Goal: Use online tool/utility: Utilize a website feature to perform a specific function

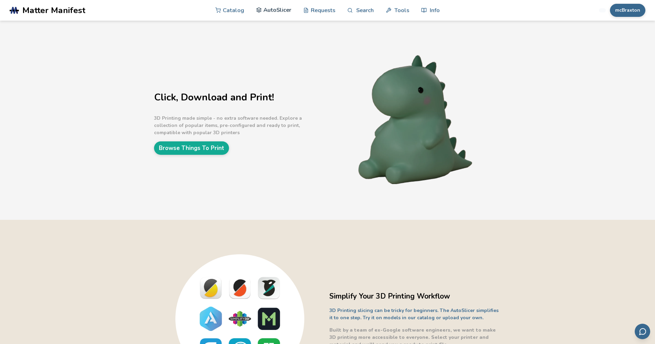
click at [279, 14] on link "AutoSlicer" at bounding box center [273, 10] width 35 height 21
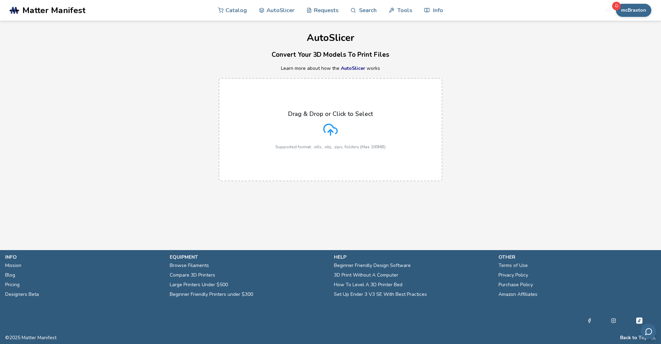
click at [335, 120] on div "Drag & Drop or Click to Select Supported format: .stls, .obj, .zips, folders (M…" at bounding box center [330, 129] width 110 height 39
click at [0, 0] on input "Drag & Drop or Click to Select Supported format: .stls, .obj, .zips, folders (M…" at bounding box center [0, 0] width 0 height 0
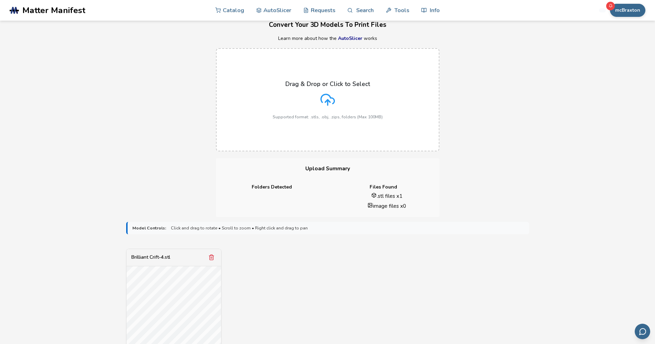
scroll to position [29, 0]
drag, startPoint x: 96, startPoint y: 212, endPoint x: 104, endPoint y: 217, distance: 9.4
click at [105, 216] on div "**********" at bounding box center [327, 309] width 655 height 634
drag, startPoint x: 104, startPoint y: 217, endPoint x: 303, endPoint y: 279, distance: 208.2
click at [303, 279] on div "**********" at bounding box center [327, 309] width 655 height 634
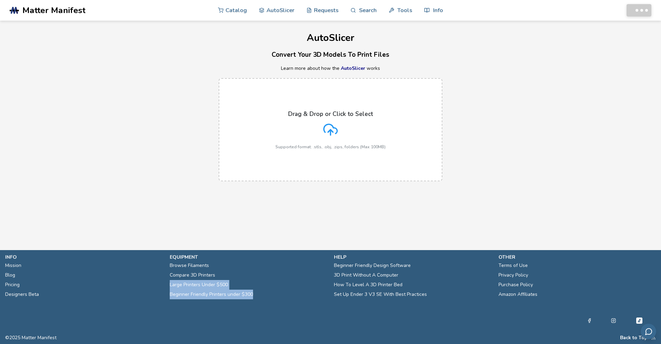
click at [288, 293] on ul "Browse Filaments Compare 3D Printers Large Printers Under $500 Beginner Friendl…" at bounding box center [249, 280] width 158 height 39
click at [311, 170] on label "Drag & Drop or Click to Select Supported format: .stls, .obj, .zips, folders (M…" at bounding box center [330, 129] width 224 height 103
click at [0, 0] on input "Drag & Drop or Click to Select Supported format: .stls, .obj, .zips, folders (M…" at bounding box center [0, 0] width 0 height 0
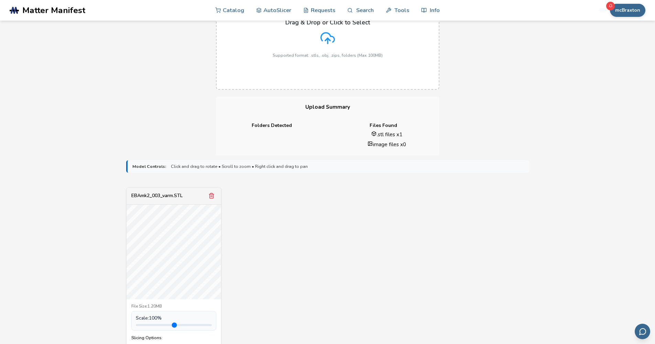
scroll to position [141, 0]
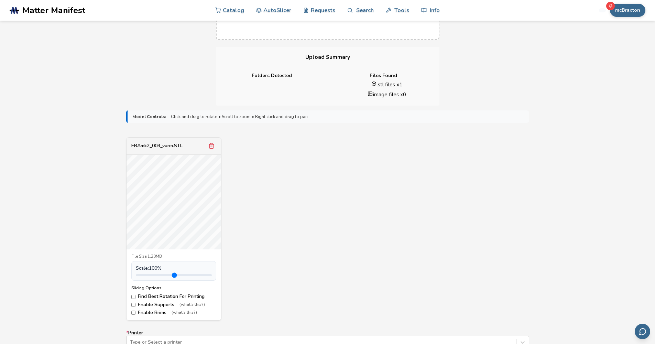
drag, startPoint x: 421, startPoint y: 233, endPoint x: 411, endPoint y: 227, distance: 11.7
click at [411, 227] on div "EBAmk2_003_varm.STL File Size: 1.20MB Scale: 100 % Slicing Options: Find Best R…" at bounding box center [327, 228] width 403 height 183
drag, startPoint x: 410, startPoint y: 228, endPoint x: 382, endPoint y: 212, distance: 32.9
click at [382, 212] on div "EBAmk2_003_varm.STL File Size: 1.20MB Scale: 100 % Slicing Options: Find Best R…" at bounding box center [327, 228] width 403 height 183
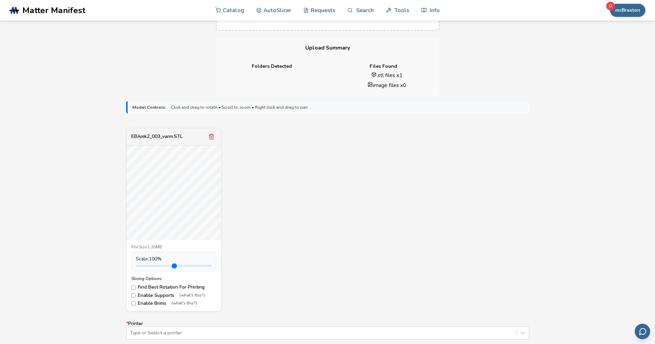
scroll to position [193, 0]
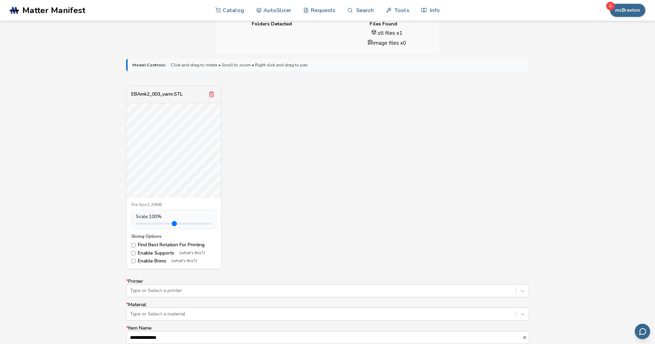
click at [132, 257] on div "Slicing Options: Find Best Rotation For Printing Enable Supports (what's this?)…" at bounding box center [173, 249] width 85 height 30
click at [150, 285] on div "Type or Select a printer" at bounding box center [327, 290] width 403 height 13
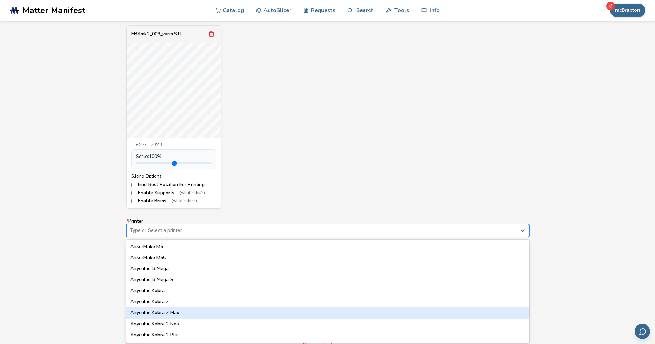
click at [172, 311] on div "Anycubic Kobra 2 Max" at bounding box center [327, 312] width 403 height 11
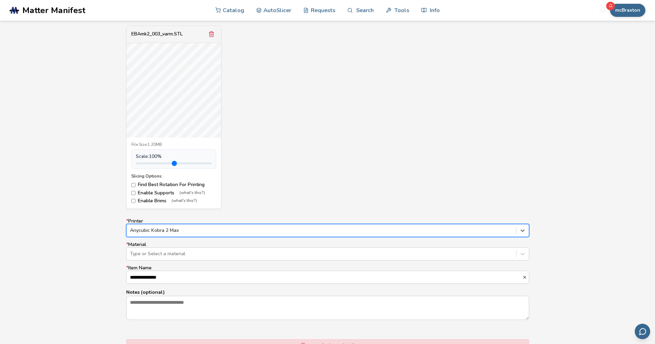
scroll to position [264, 0]
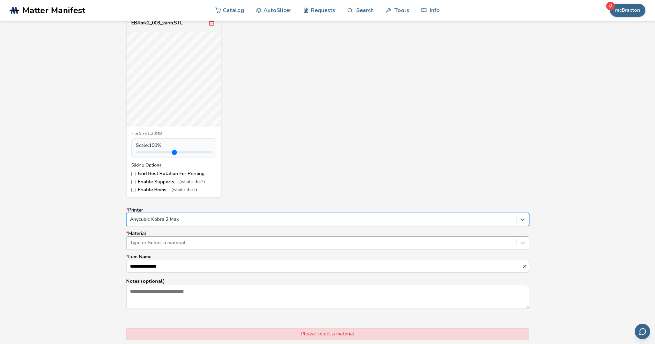
click at [165, 240] on div "Type or Select a material" at bounding box center [321, 243] width 383 height 6
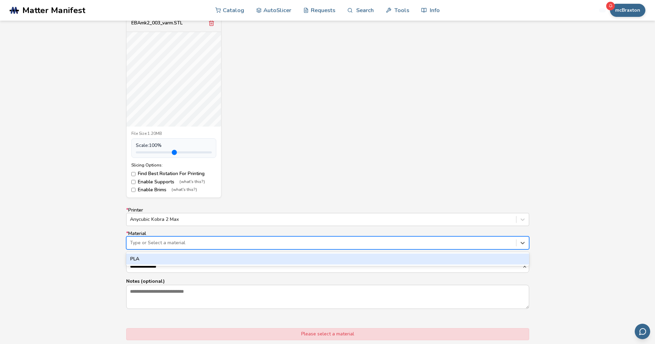
click at [160, 258] on div "PLA" at bounding box center [327, 259] width 403 height 11
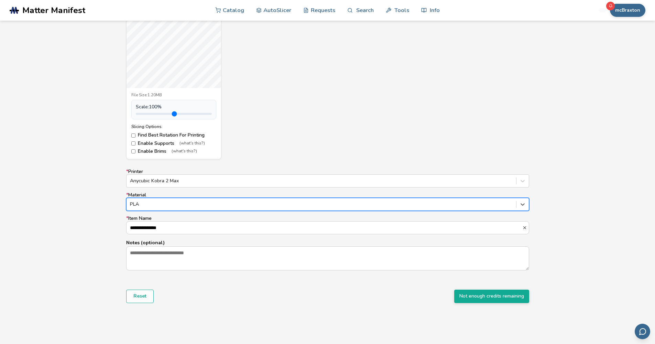
scroll to position [343, 0]
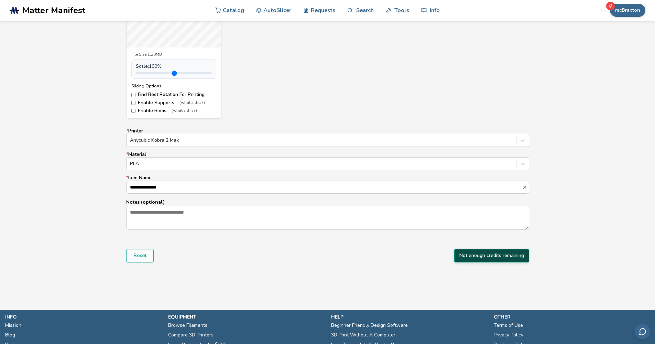
click at [498, 255] on button "Not enough credits remaining" at bounding box center [491, 255] width 75 height 13
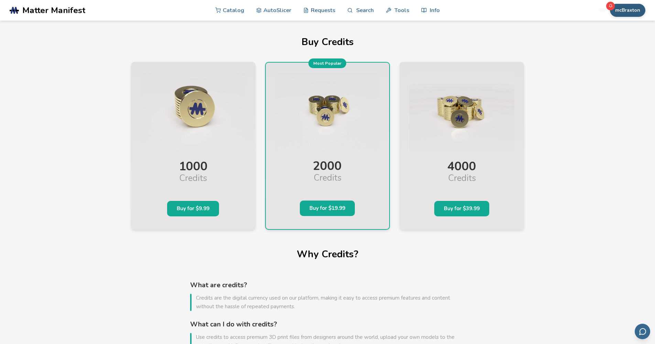
click at [640, 5] on button "mcBraxton" at bounding box center [627, 10] width 35 height 13
click at [616, 105] on button "Sign Out" at bounding box center [620, 111] width 48 height 14
click at [635, 2] on div "Sign In Catalog AutoSlicer Requests Search Tools Info Catalog AutoSlicer Reques…" at bounding box center [569, 10] width 154 height 21
click at [632, 9] on button "Sign In" at bounding box center [632, 10] width 27 height 13
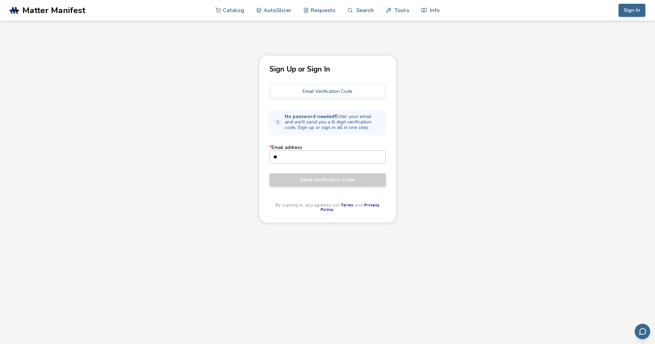
type input "***"
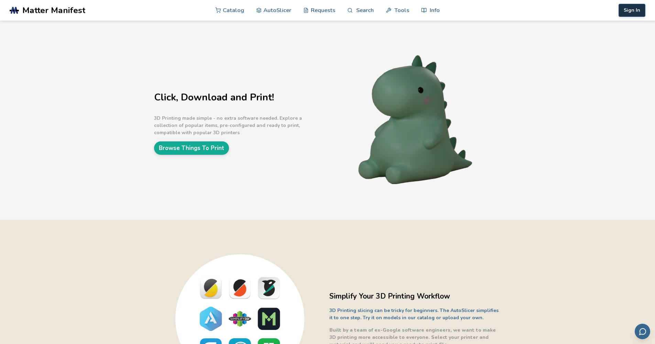
click at [627, 14] on button "Sign In" at bounding box center [632, 10] width 27 height 13
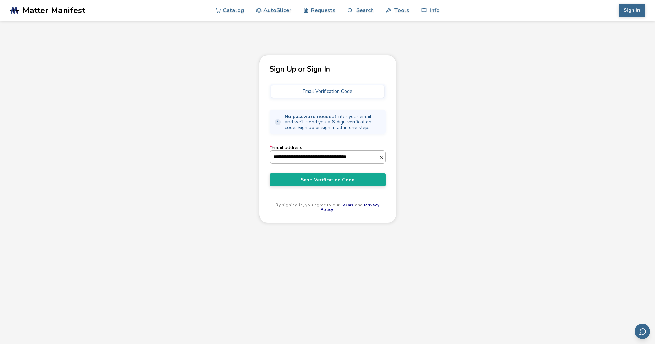
type input "**********"
click at [328, 181] on button "Send Verification Code" at bounding box center [328, 179] width 116 height 13
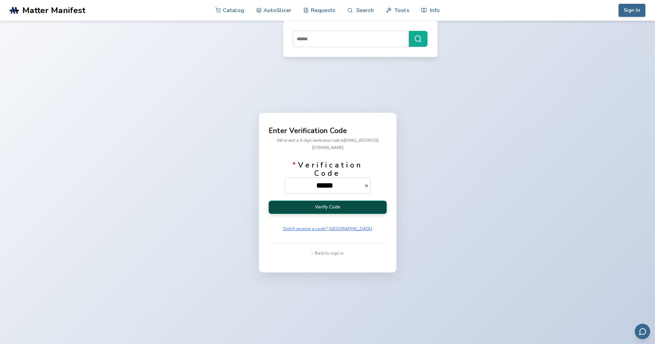
type input "******"
click at [298, 203] on form "* Verification Code ****** Verify Code Didn't receive a code? [GEOGRAPHIC_DATA]" at bounding box center [328, 197] width 118 height 73
click at [298, 204] on button "Verify Code" at bounding box center [328, 207] width 118 height 13
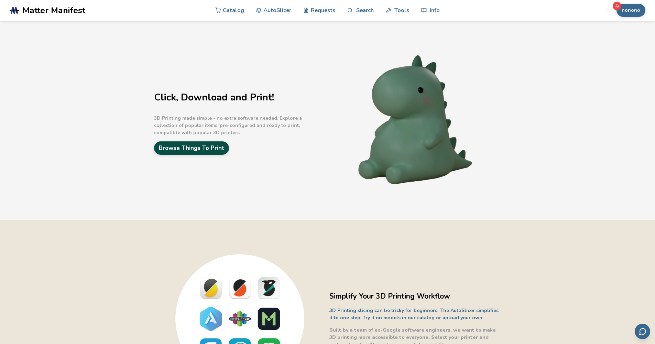
click at [206, 146] on link "Browse Things To Print" at bounding box center [191, 147] width 75 height 13
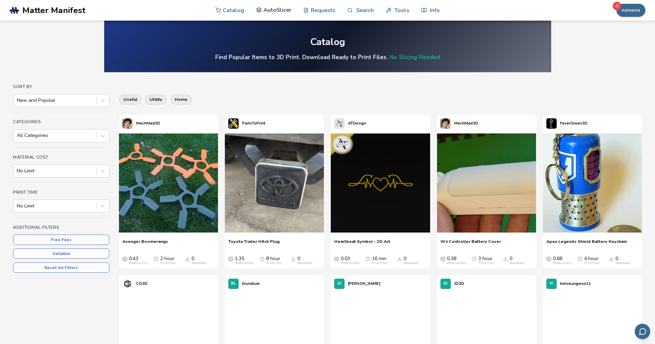
click at [280, 14] on link "AutoSlicer" at bounding box center [273, 10] width 35 height 21
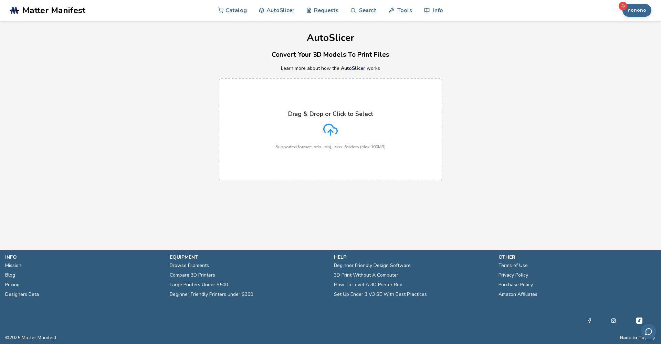
click at [342, 158] on label "Drag & Drop or Click to Select Supported format: .stls, .obj, .zips, folders (M…" at bounding box center [330, 129] width 224 height 103
click at [0, 0] on input "Drag & Drop or Click to Select Supported format: .stls, .obj, .zips, folders (M…" at bounding box center [0, 0] width 0 height 0
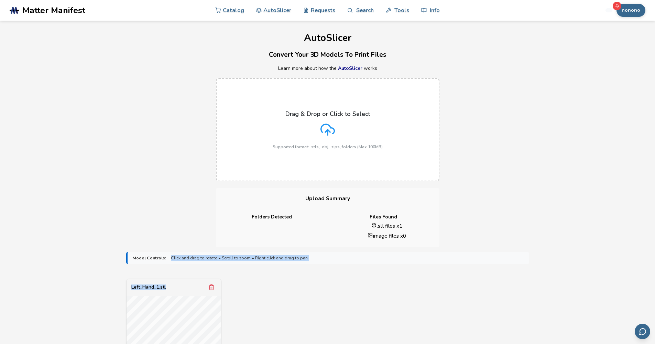
drag, startPoint x: 282, startPoint y: 275, endPoint x: 281, endPoint y: 253, distance: 22.1
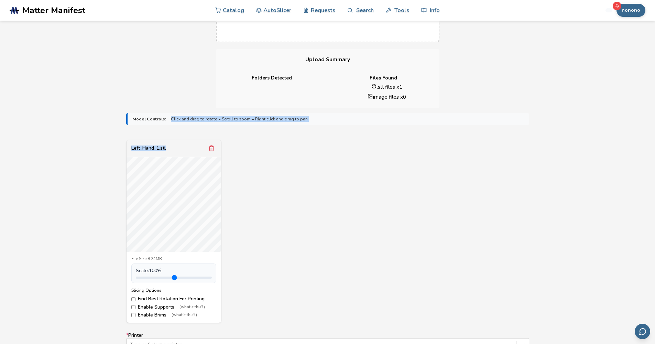
click at [104, 231] on div "**********" at bounding box center [327, 312] width 655 height 408
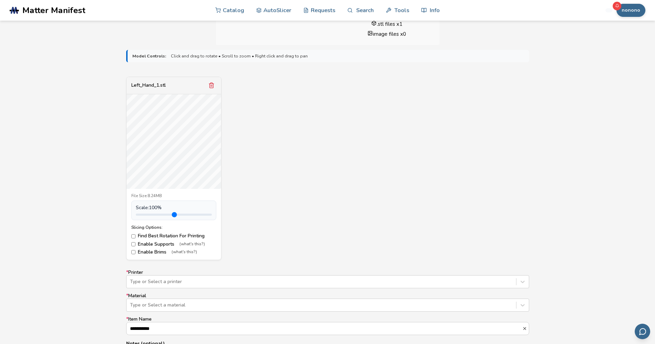
scroll to position [254, 0]
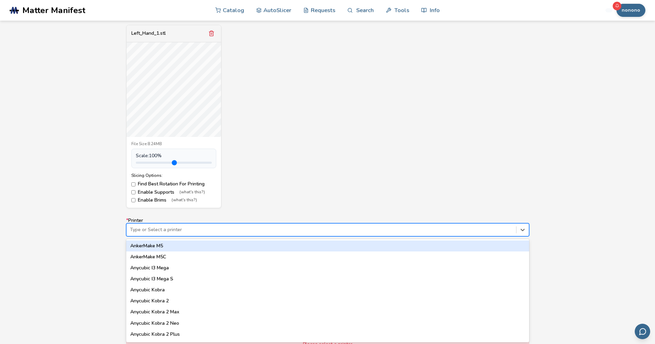
click at [154, 232] on div at bounding box center [321, 229] width 383 height 7
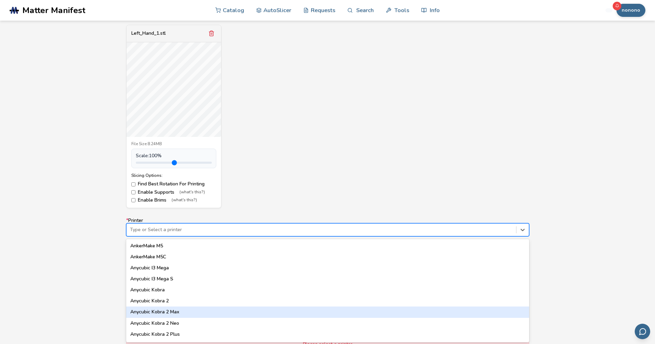
click at [177, 311] on div "Anycubic Kobra 2 Max" at bounding box center [327, 312] width 403 height 11
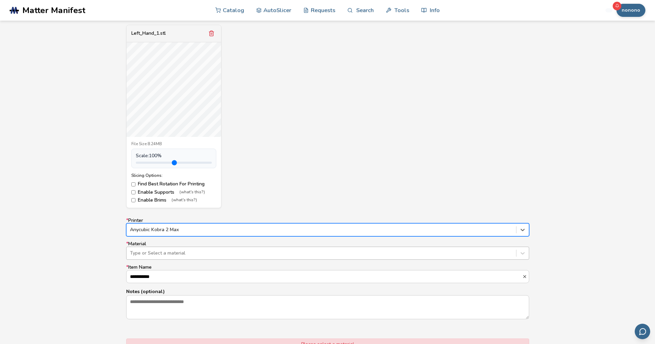
click at [178, 254] on div "Type or Select a material" at bounding box center [321, 253] width 383 height 6
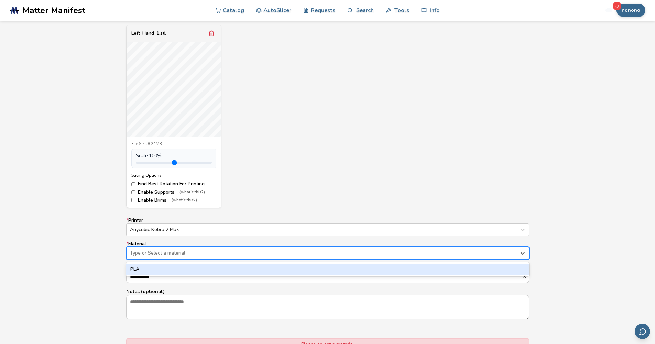
click at [173, 269] on div "PLA" at bounding box center [327, 269] width 403 height 11
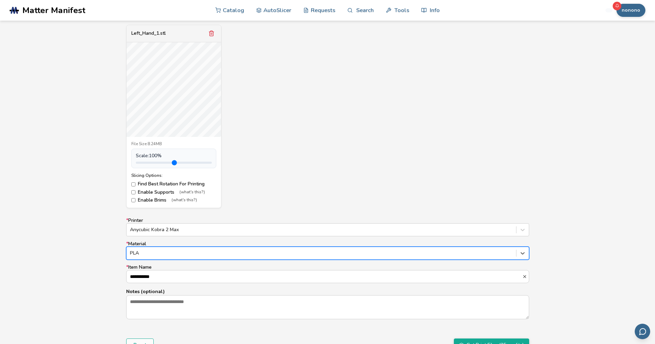
scroll to position [305, 0]
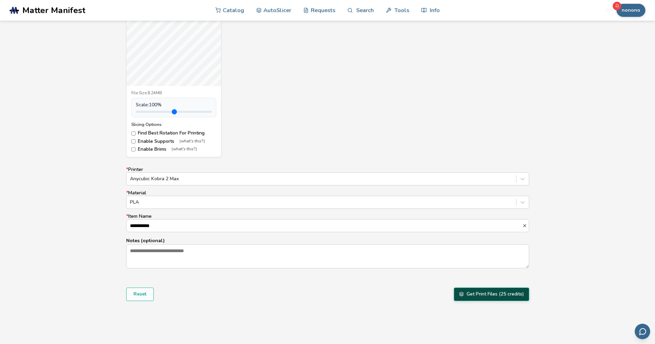
click at [510, 291] on button "Get Print Files (25 credits)" at bounding box center [491, 294] width 75 height 13
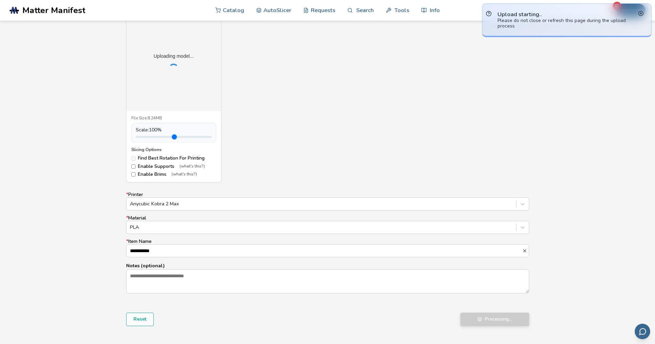
scroll to position [120, 0]
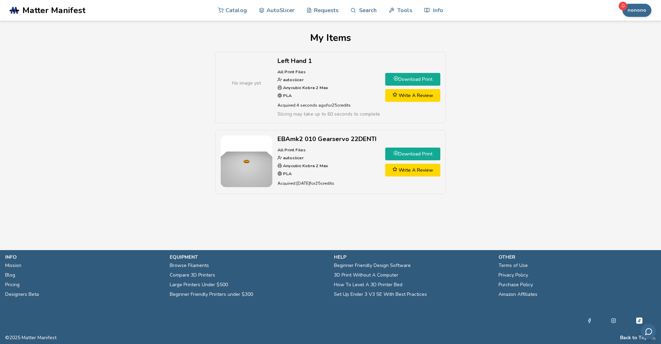
click at [424, 83] on link "Download Print" at bounding box center [412, 79] width 55 height 13
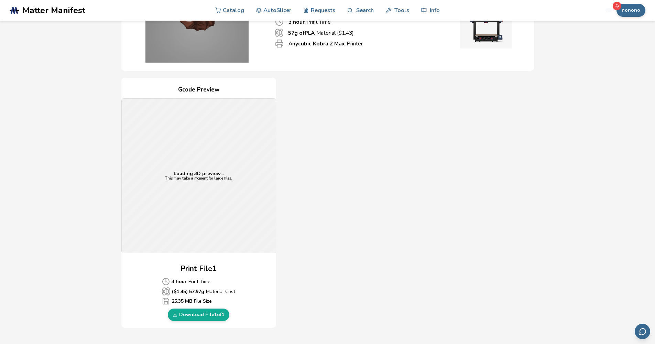
scroll to position [144, 0]
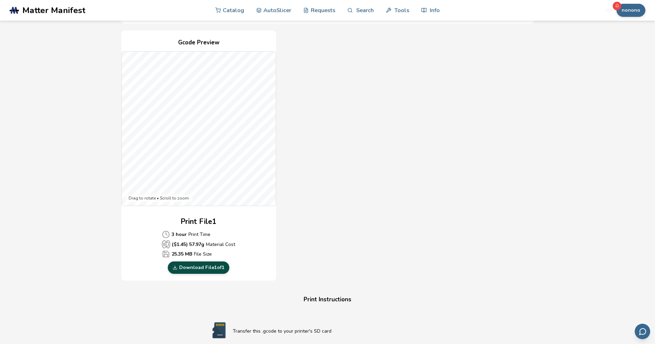
drag, startPoint x: 208, startPoint y: 267, endPoint x: 211, endPoint y: 270, distance: 4.4
click at [208, 267] on link "Download File 1 of 1" at bounding box center [199, 267] width 62 height 12
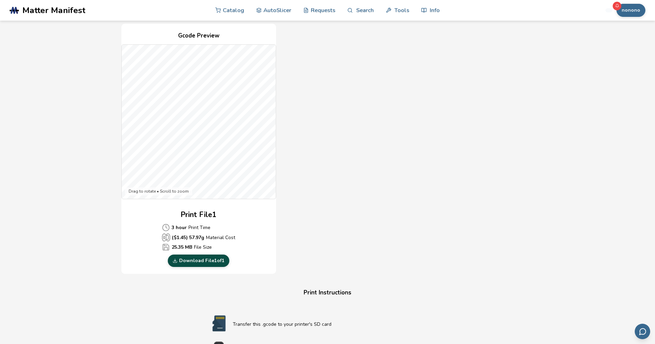
scroll to position [191, 0]
